Goal: Information Seeking & Learning: Compare options

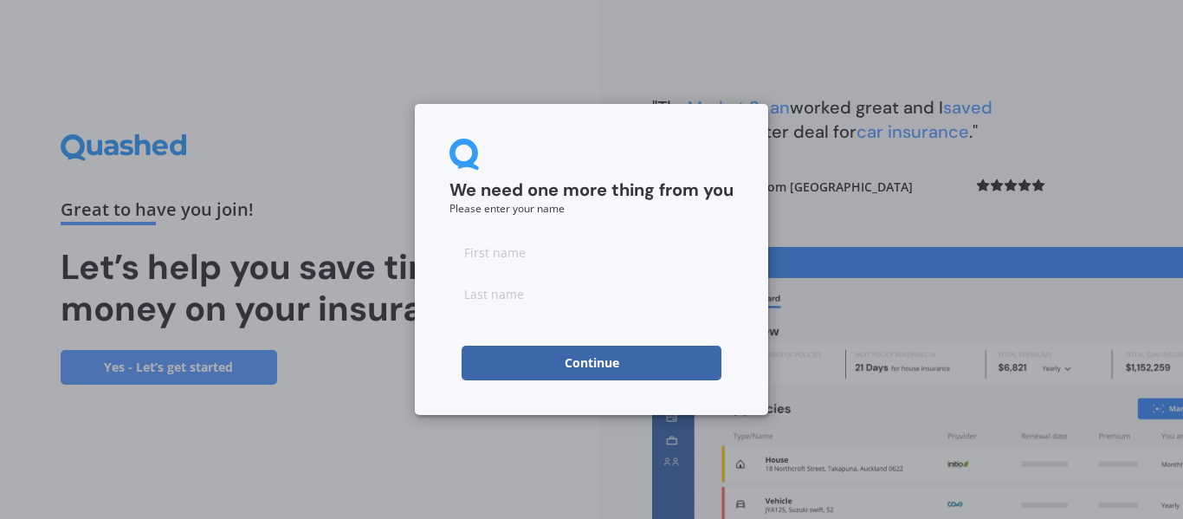
click at [512, 253] on input at bounding box center [592, 252] width 284 height 35
type input "[PERSON_NAME]"
click at [523, 297] on input at bounding box center [592, 293] width 284 height 35
type input "Beardsmore"
click at [594, 364] on button "Continue" at bounding box center [592, 363] width 260 height 35
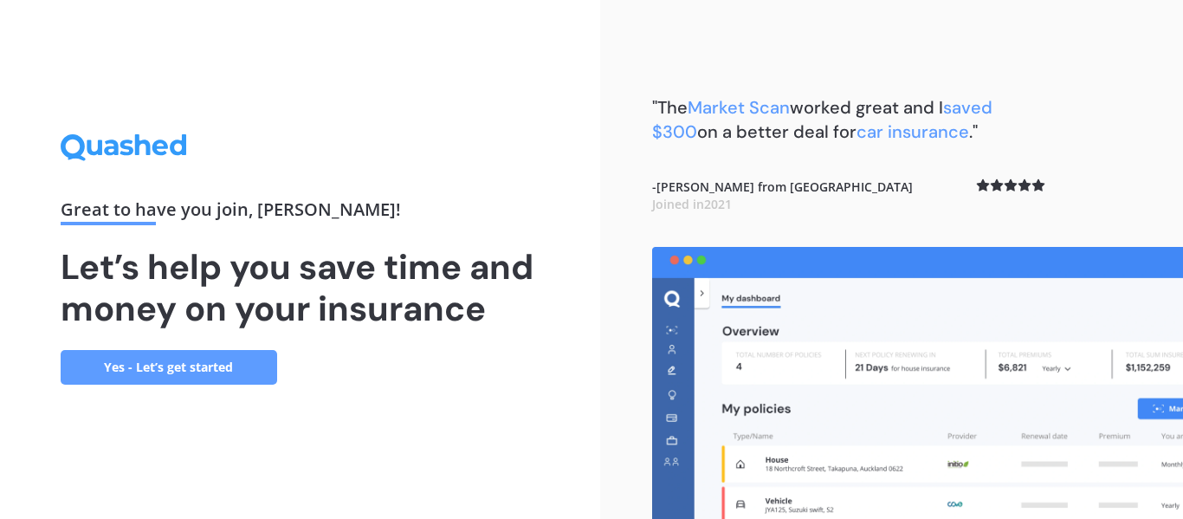
click at [187, 373] on link "Yes - Let’s get started" at bounding box center [169, 367] width 217 height 35
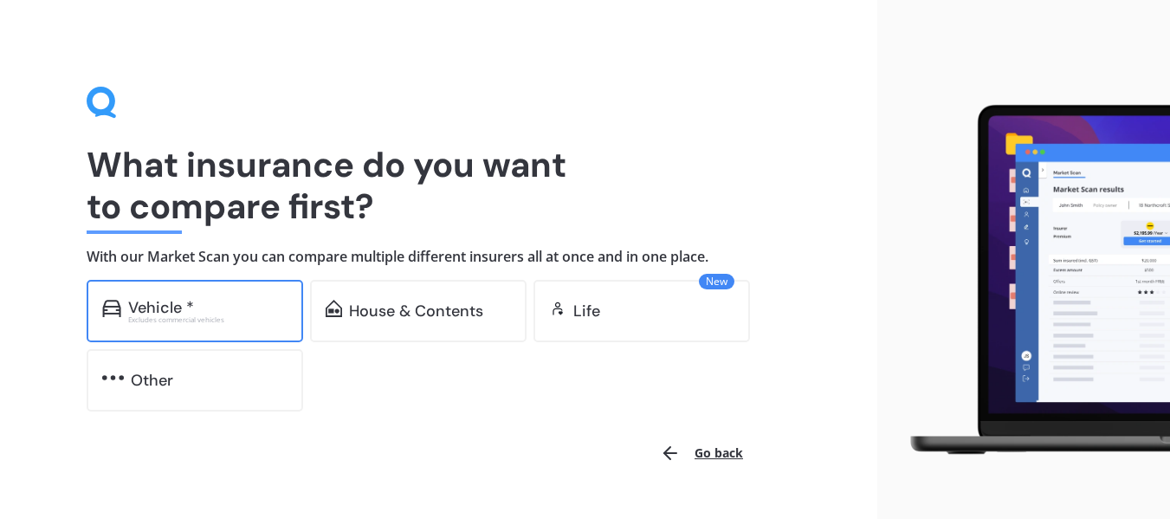
click at [168, 311] on div "Vehicle *" at bounding box center [161, 307] width 66 height 17
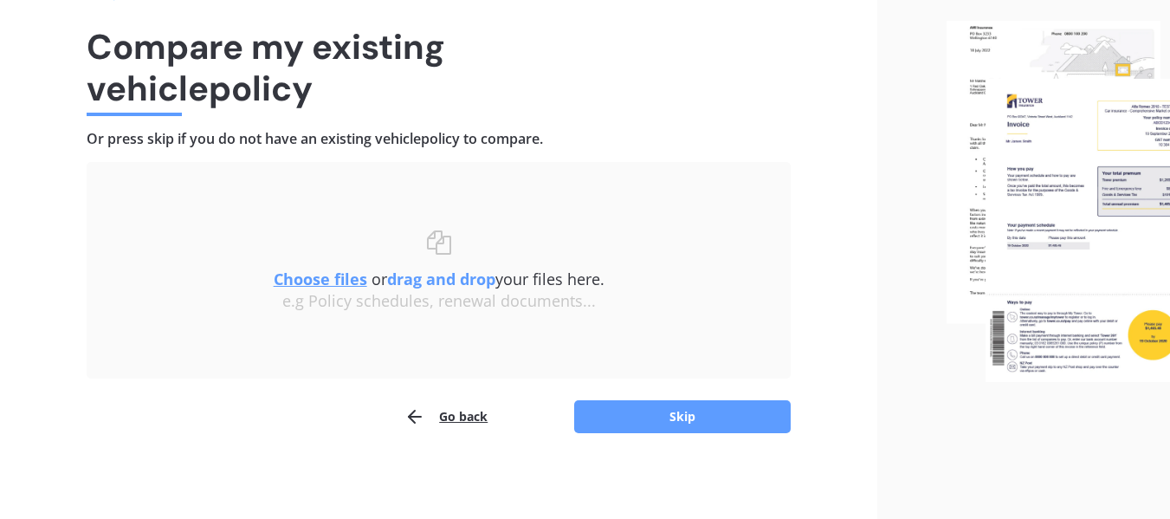
scroll to position [120, 0]
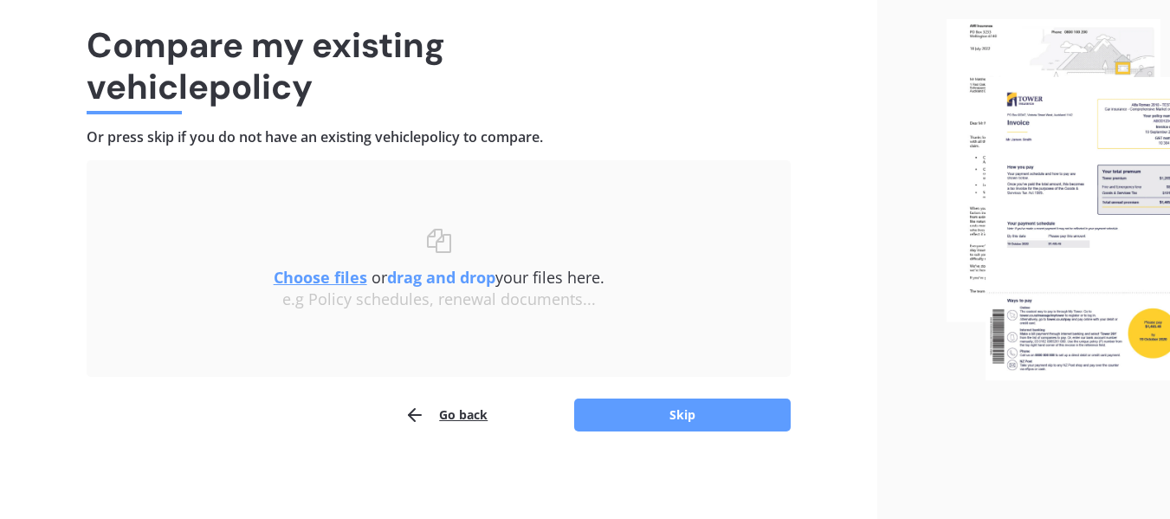
click at [463, 412] on button "Go back" at bounding box center [446, 415] width 83 height 35
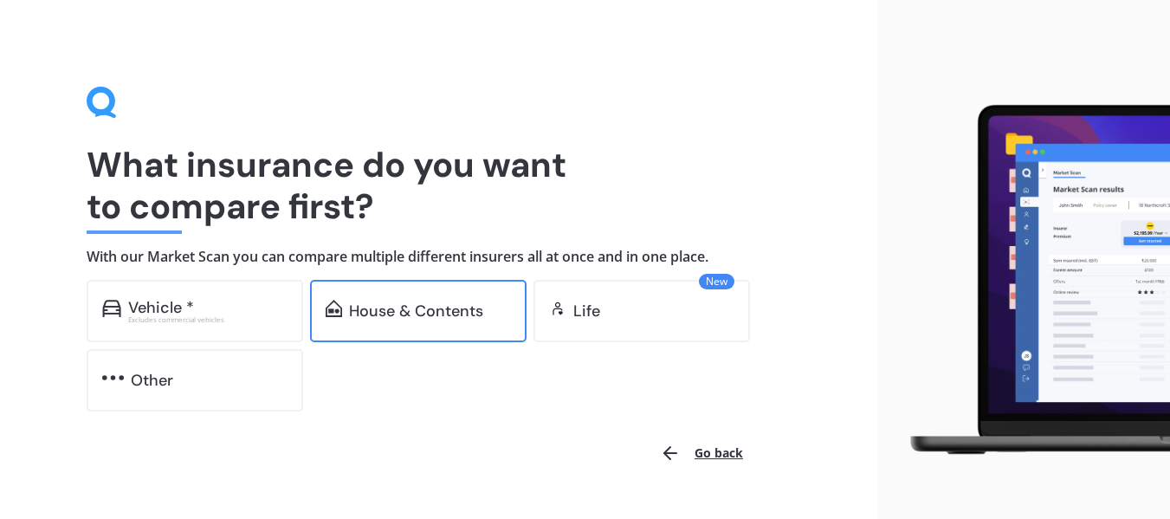
click at [449, 318] on div "House & Contents" at bounding box center [416, 310] width 134 height 17
click at [733, 450] on button "Go back" at bounding box center [702, 453] width 104 height 42
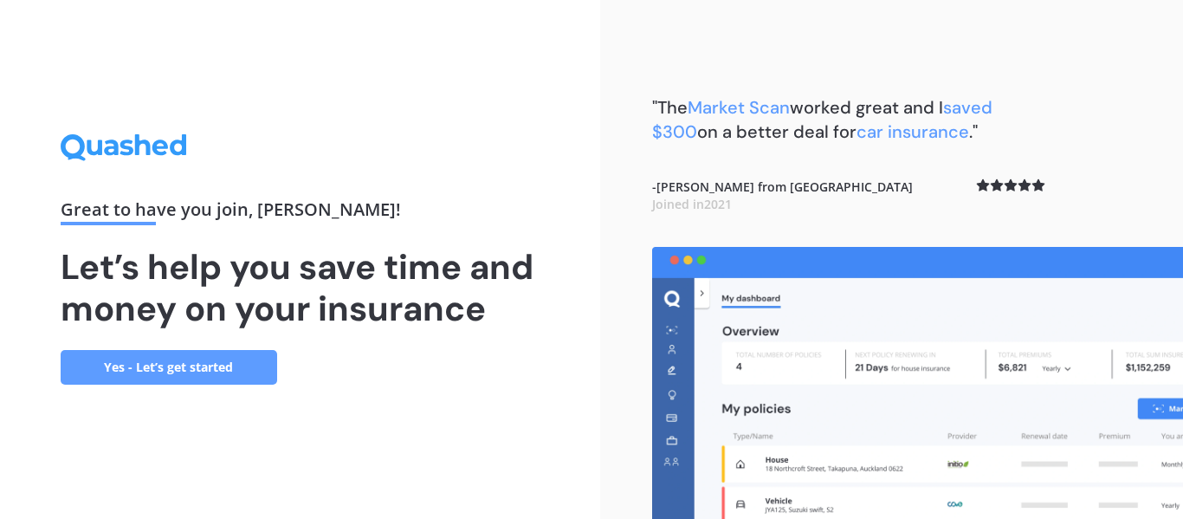
click at [146, 148] on icon at bounding box center [142, 144] width 16 height 21
click at [129, 148] on icon at bounding box center [126, 148] width 13 height 16
click at [129, 146] on icon at bounding box center [124, 147] width 126 height 27
